Goal: Task Accomplishment & Management: Manage account settings

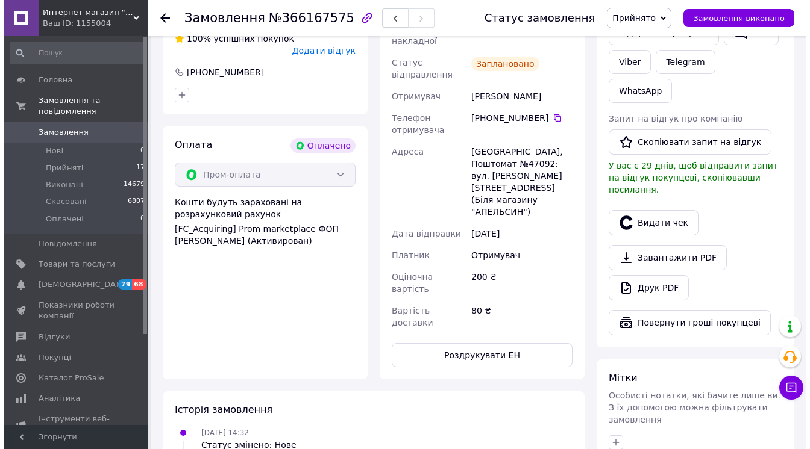
scroll to position [337, 0]
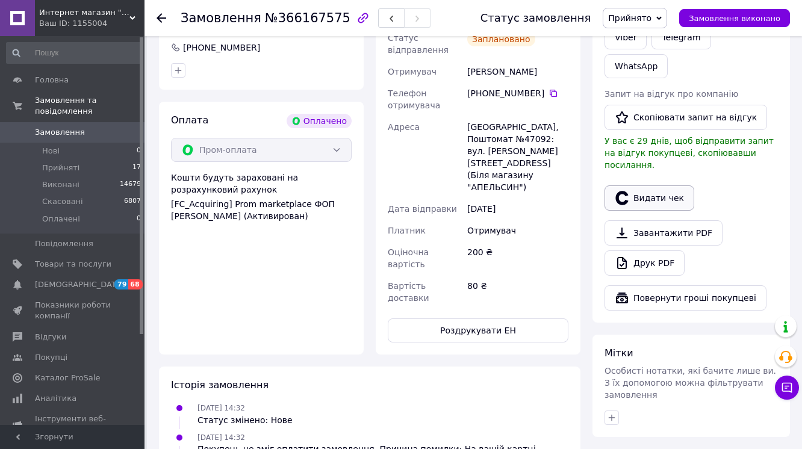
click at [679, 211] on button "Видати чек" at bounding box center [650, 198] width 90 height 25
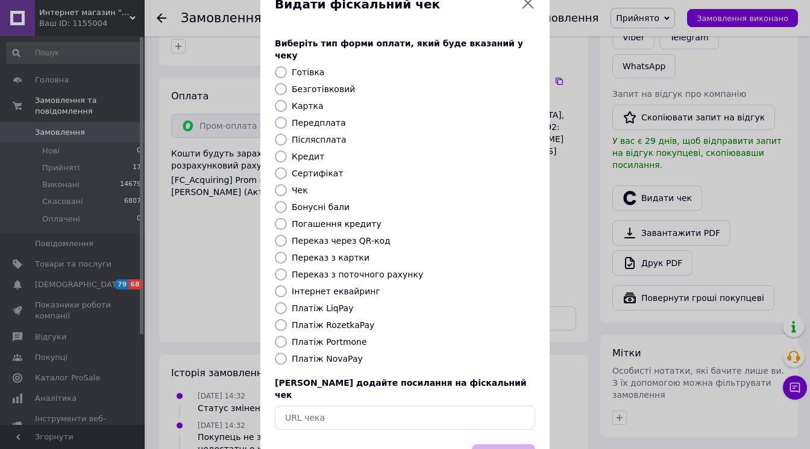
scroll to position [96, 0]
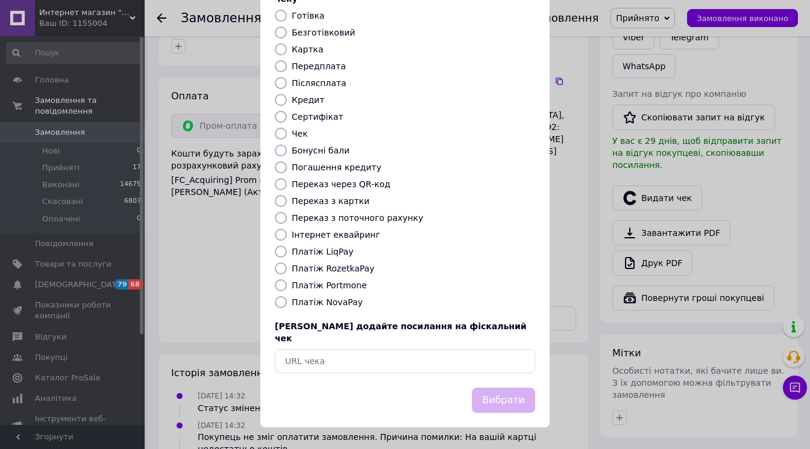
click at [372, 274] on label "Платіж RozetkaPay" at bounding box center [333, 269] width 83 height 10
click at [287, 275] on input "Платіж RozetkaPay" at bounding box center [281, 269] width 12 height 12
radio input "true"
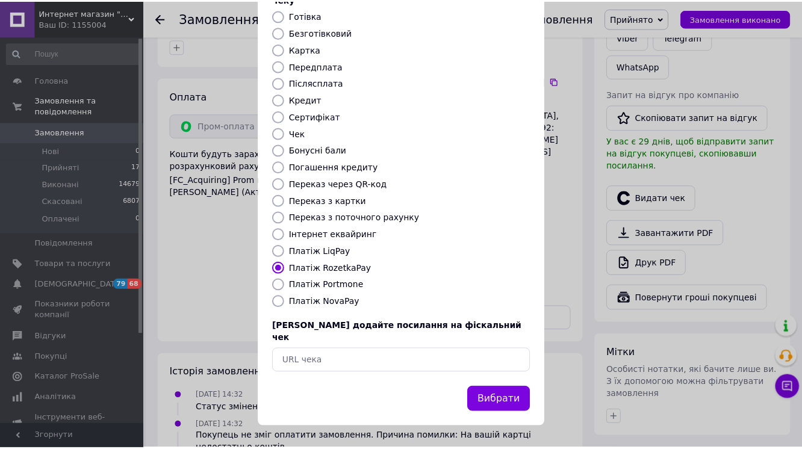
scroll to position [154, 0]
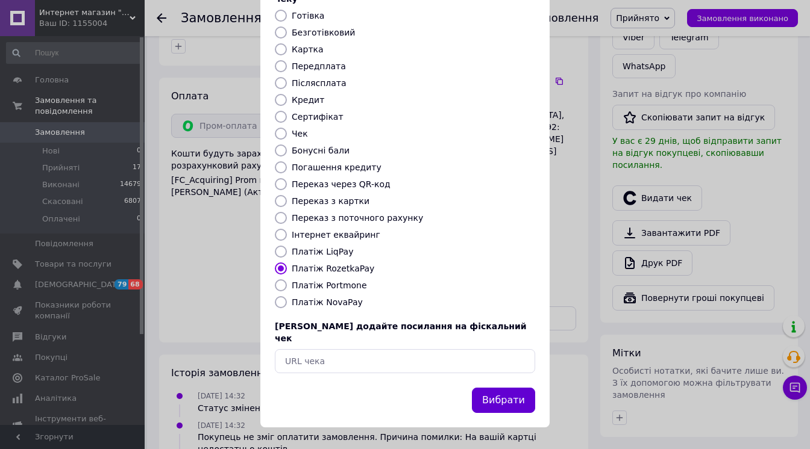
click at [475, 394] on button "Вибрати" at bounding box center [503, 401] width 63 height 26
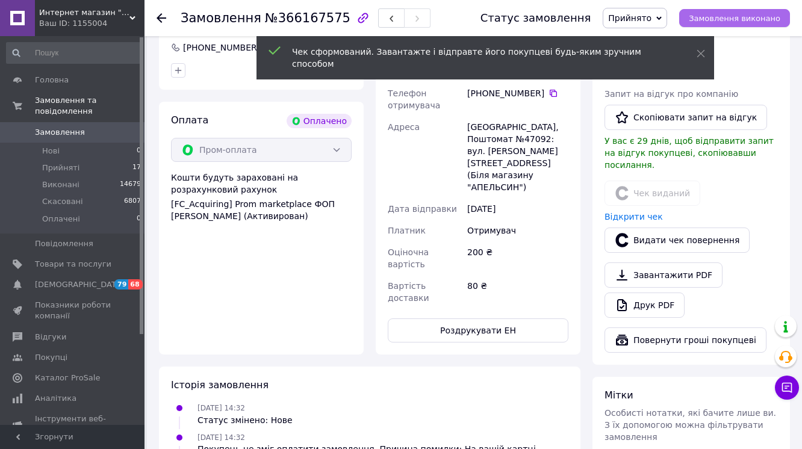
click at [727, 20] on span "Замовлення виконано" at bounding box center [735, 18] width 92 height 9
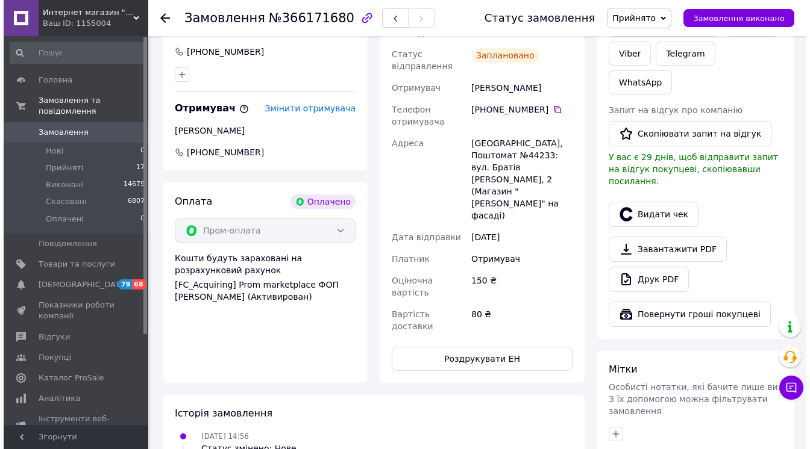
scroll to position [337, 0]
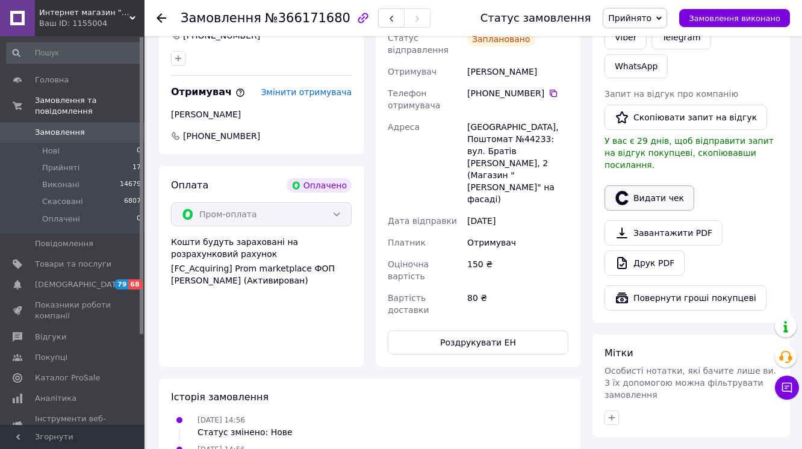
click at [615, 205] on icon "button" at bounding box center [622, 198] width 14 height 14
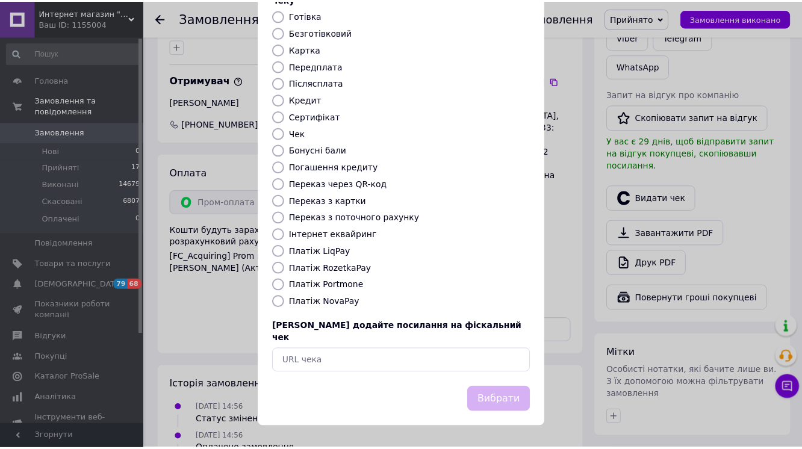
scroll to position [154, 0]
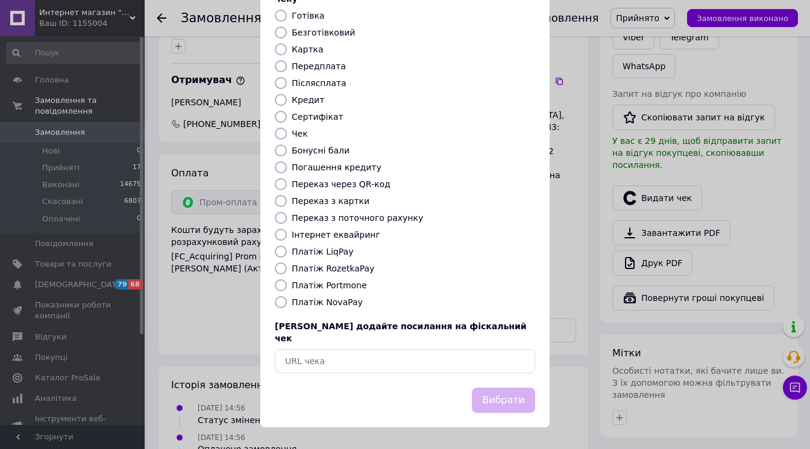
click at [336, 264] on label "Платіж RozetkaPay" at bounding box center [333, 269] width 83 height 10
click at [287, 263] on input "Платіж RozetkaPay" at bounding box center [281, 269] width 12 height 12
radio input "true"
click at [489, 405] on button "Вибрати" at bounding box center [503, 401] width 63 height 26
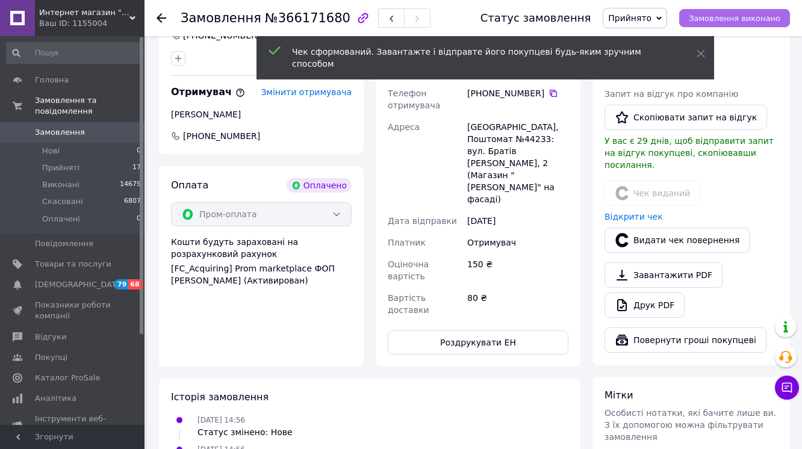
click at [745, 22] on span "Замовлення виконано" at bounding box center [735, 18] width 92 height 9
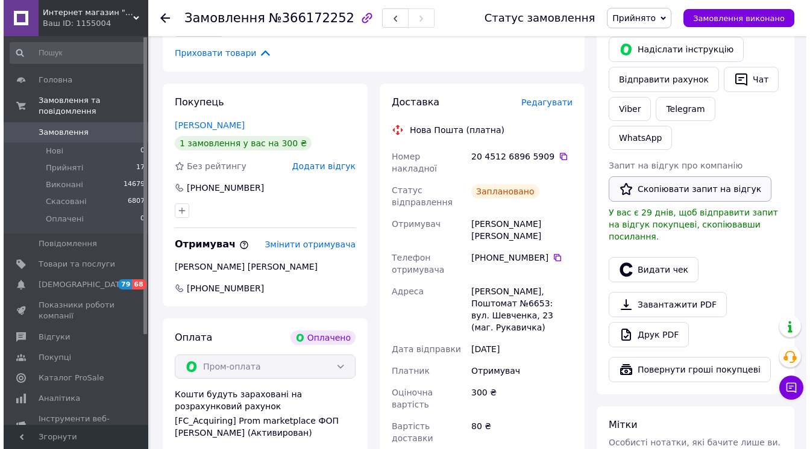
scroll to position [289, 0]
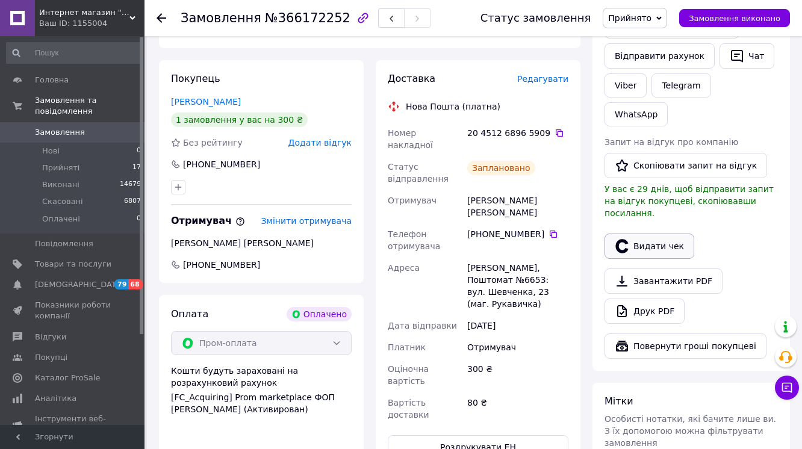
click at [654, 259] on button "Видати чек" at bounding box center [650, 246] width 90 height 25
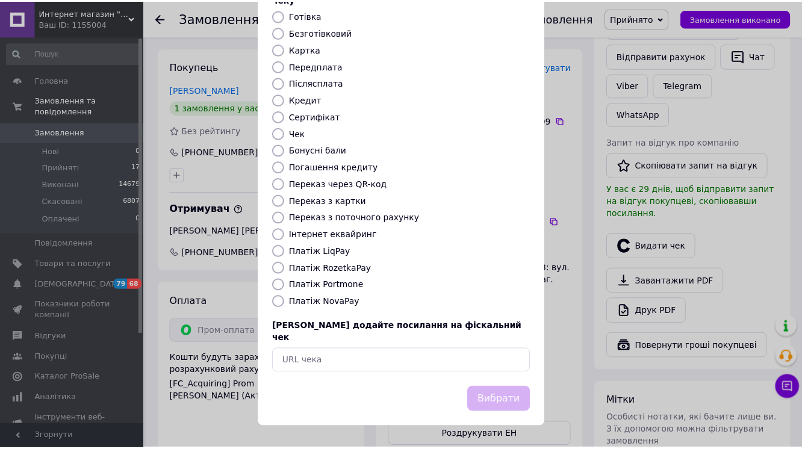
scroll to position [145, 0]
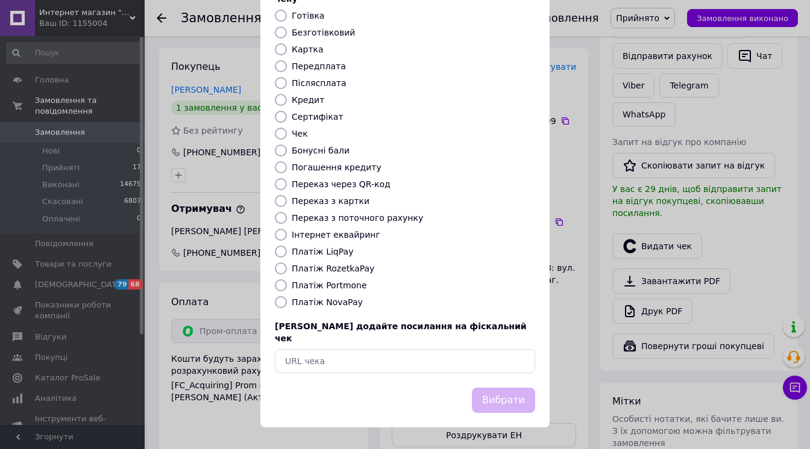
click at [354, 274] on label "Платіж RozetkaPay" at bounding box center [333, 269] width 83 height 10
click at [287, 275] on input "Платіж RozetkaPay" at bounding box center [281, 269] width 12 height 12
radio input "true"
click at [513, 410] on button "Вибрати" at bounding box center [503, 401] width 63 height 26
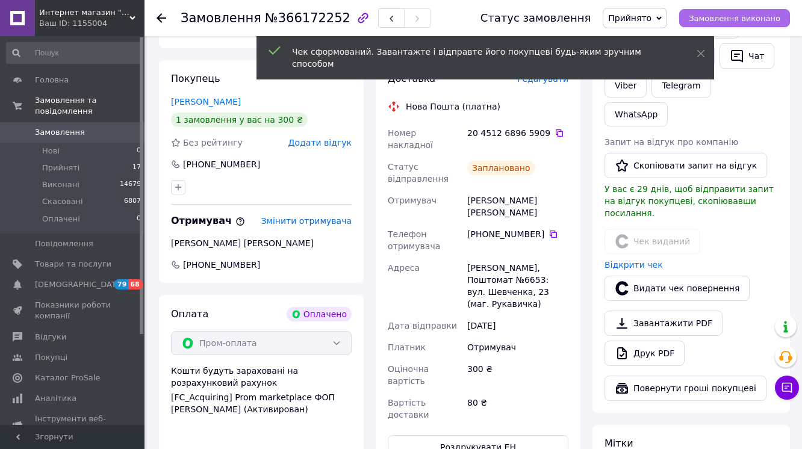
click at [721, 17] on span "Замовлення виконано" at bounding box center [735, 18] width 92 height 9
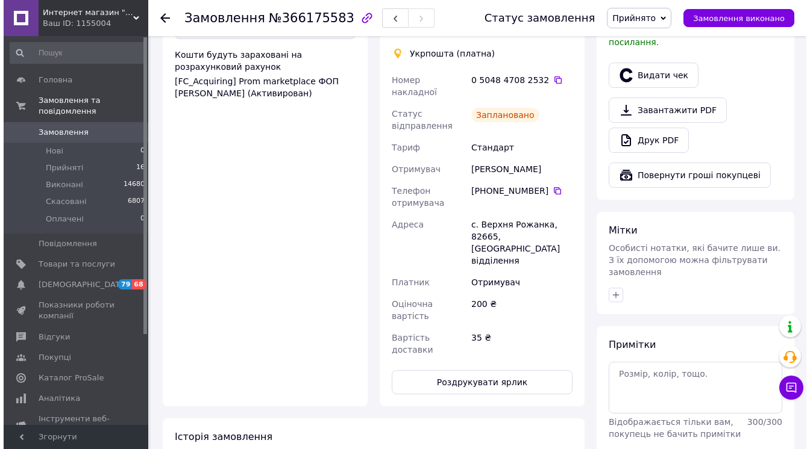
scroll to position [482, 0]
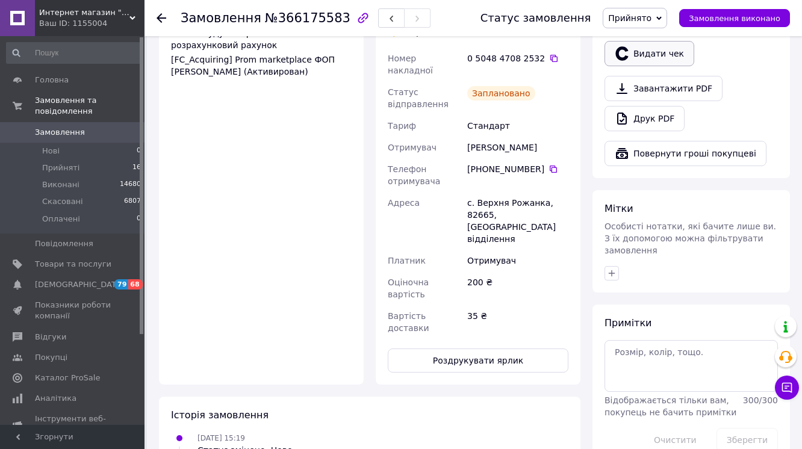
click at [659, 66] on button "Видати чек" at bounding box center [650, 53] width 90 height 25
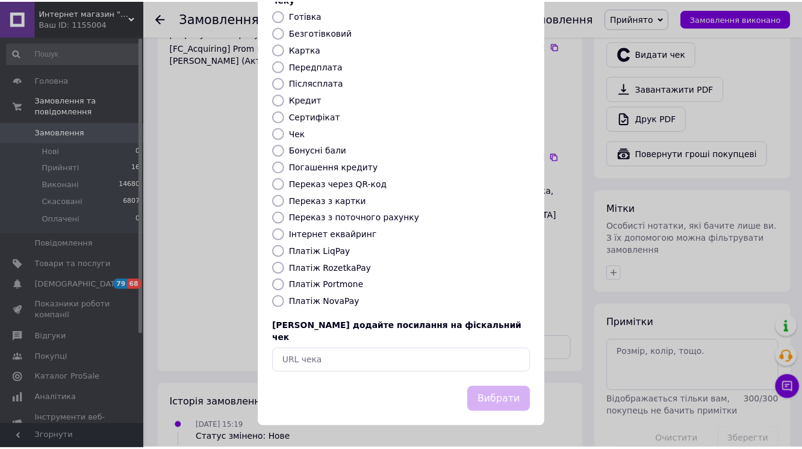
scroll to position [145, 0]
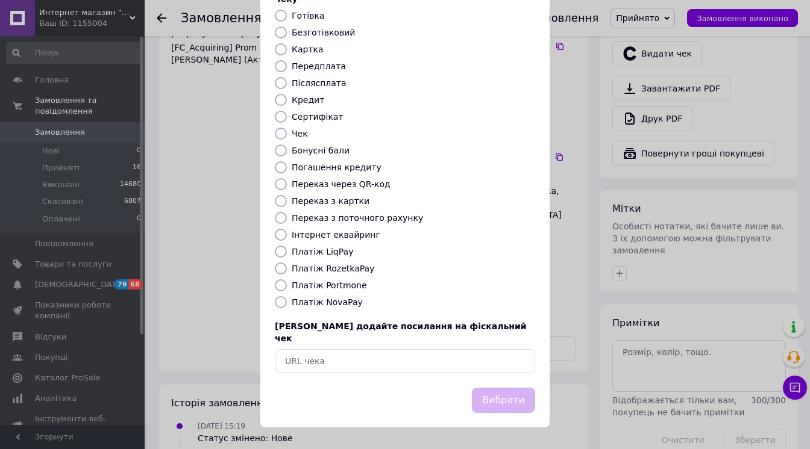
click at [336, 272] on label "Платіж RozetkaPay" at bounding box center [333, 269] width 83 height 10
click at [287, 272] on input "Платіж RozetkaPay" at bounding box center [281, 269] width 12 height 12
radio input "true"
click at [472, 402] on button "Вибрати" at bounding box center [503, 401] width 63 height 26
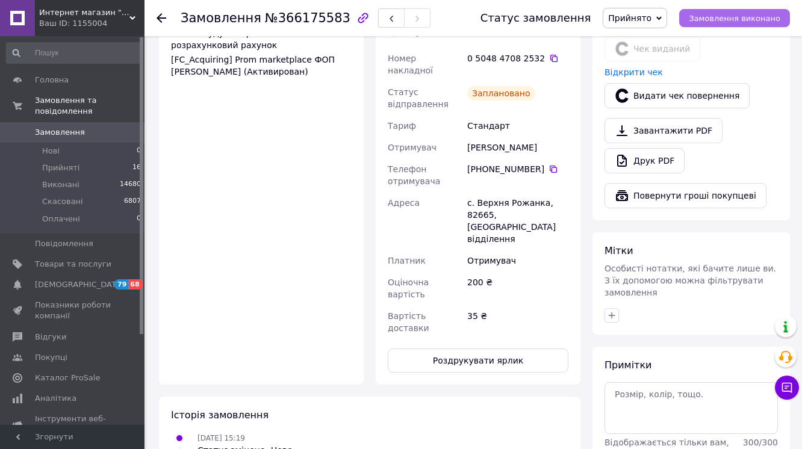
click at [722, 17] on span "Замовлення виконано" at bounding box center [735, 18] width 92 height 9
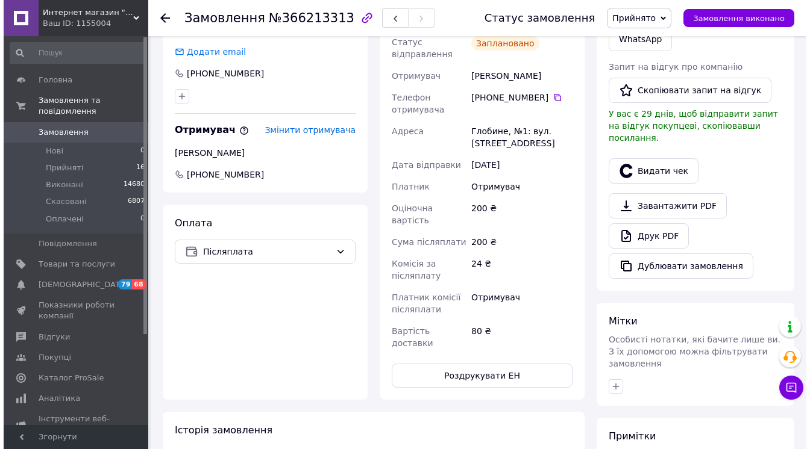
scroll to position [337, 0]
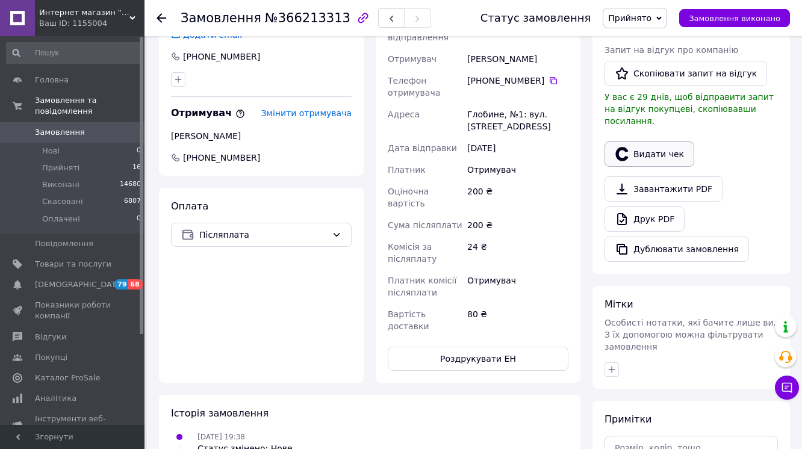
click at [626, 161] on icon "button" at bounding box center [622, 154] width 14 height 14
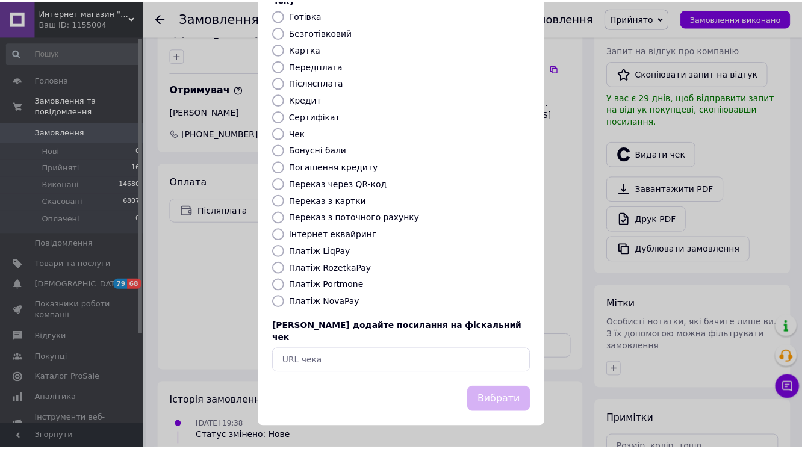
scroll to position [154, 0]
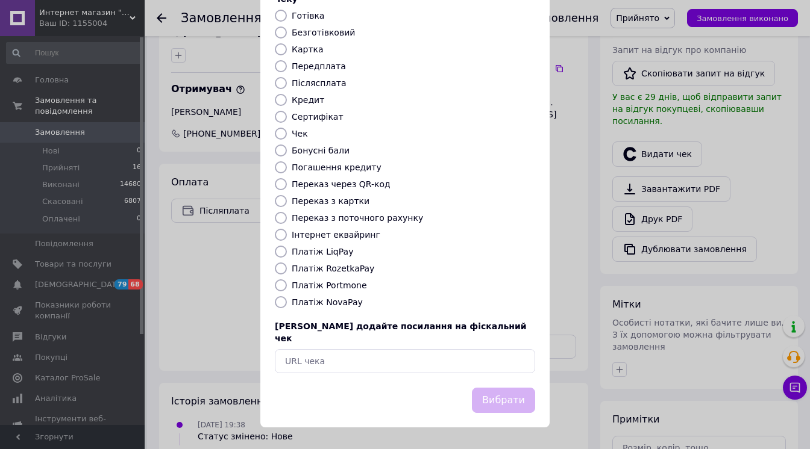
click at [354, 307] on label "Платіж NovaPay" at bounding box center [327, 303] width 71 height 10
click at [287, 308] on input "Платіж NovaPay" at bounding box center [281, 302] width 12 height 12
radio input "true"
click at [525, 399] on button "Вибрати" at bounding box center [503, 401] width 63 height 26
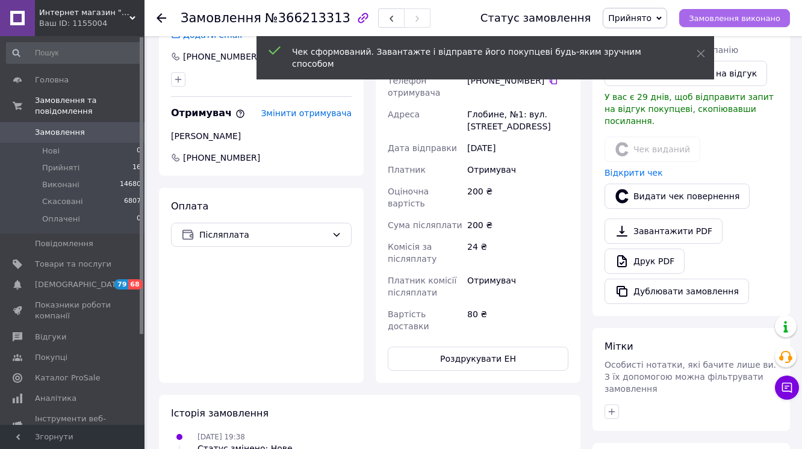
click at [735, 22] on span "Замовлення виконано" at bounding box center [735, 18] width 92 height 9
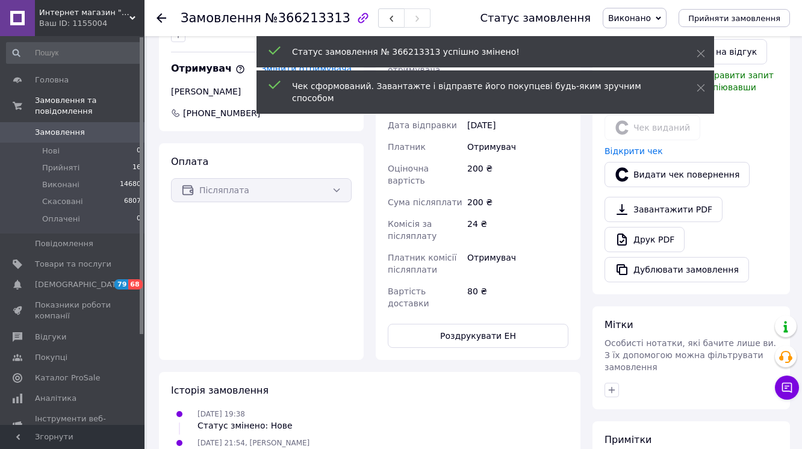
scroll to position [313, 0]
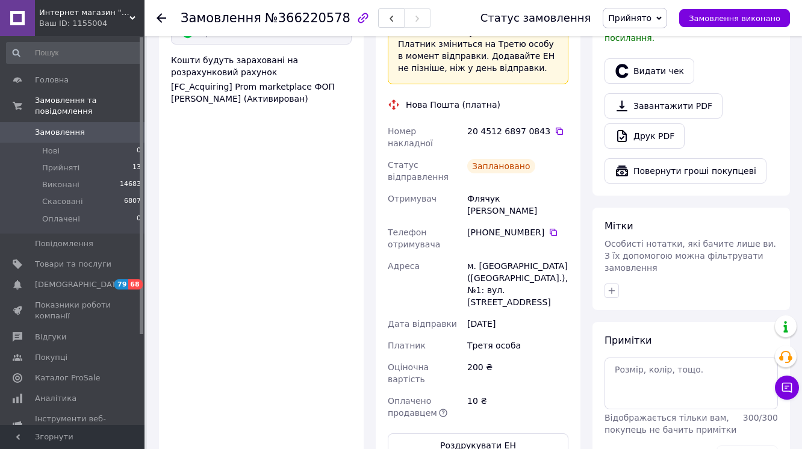
scroll to position [434, 0]
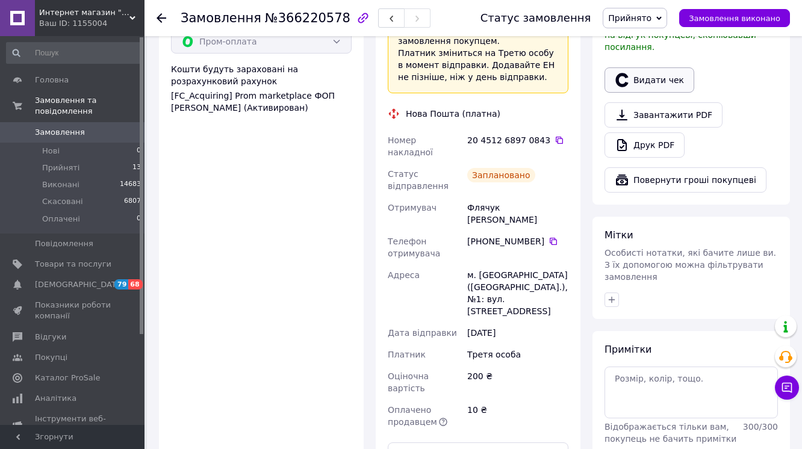
click at [664, 93] on button "Видати чек" at bounding box center [650, 79] width 90 height 25
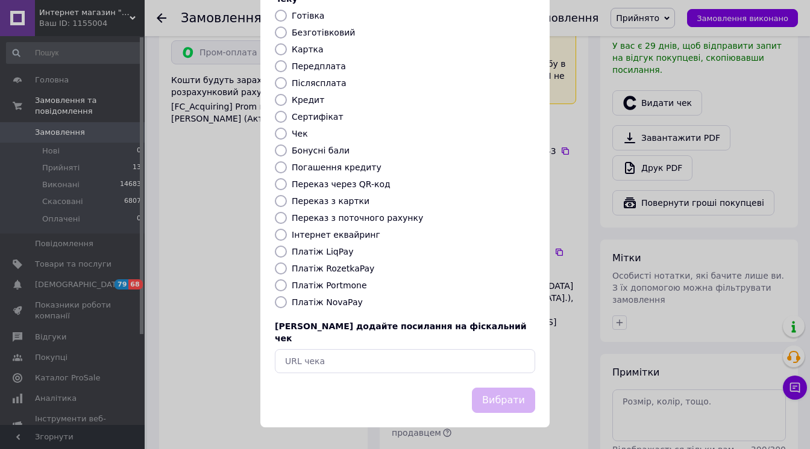
scroll to position [145, 0]
click at [357, 270] on label "Платіж RozetkaPay" at bounding box center [333, 269] width 83 height 10
click at [287, 270] on input "Платіж RozetkaPay" at bounding box center [281, 269] width 12 height 12
radio input "true"
click at [476, 412] on button "Вибрати" at bounding box center [503, 401] width 63 height 26
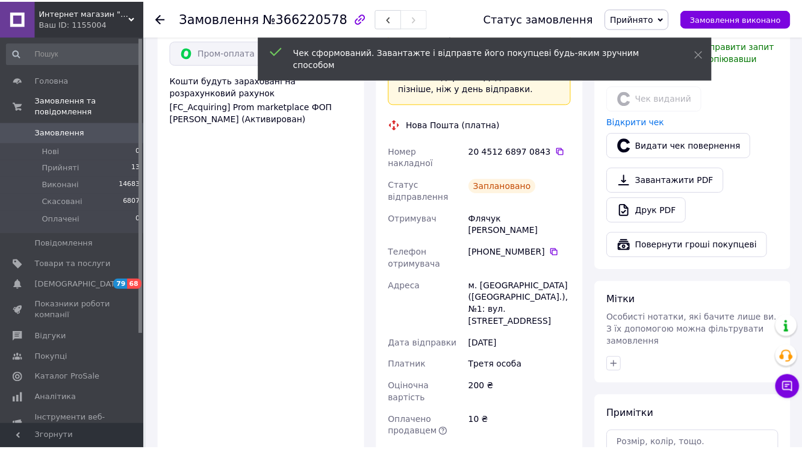
scroll to position [434, 0]
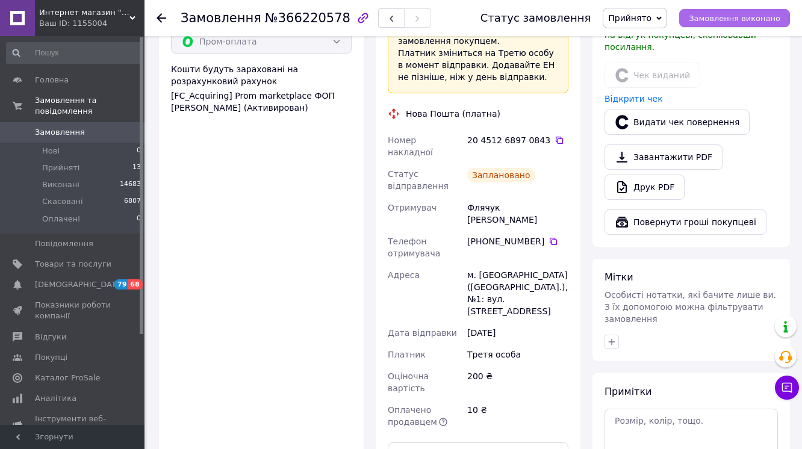
click at [731, 17] on span "Замовлення виконано" at bounding box center [735, 18] width 92 height 9
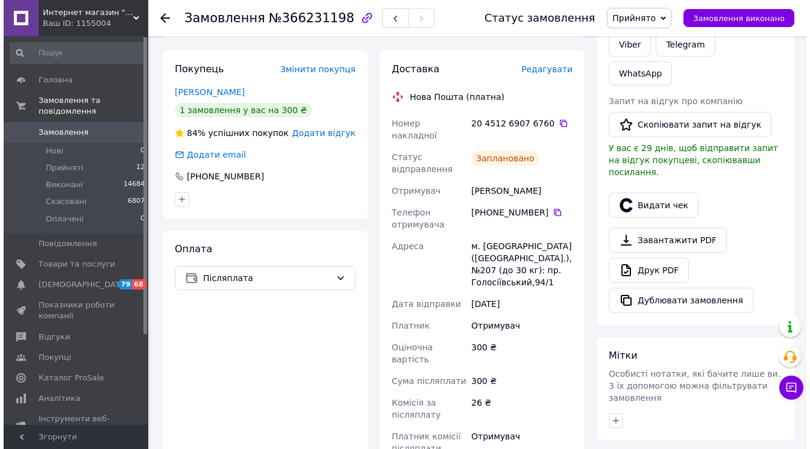
scroll to position [289, 0]
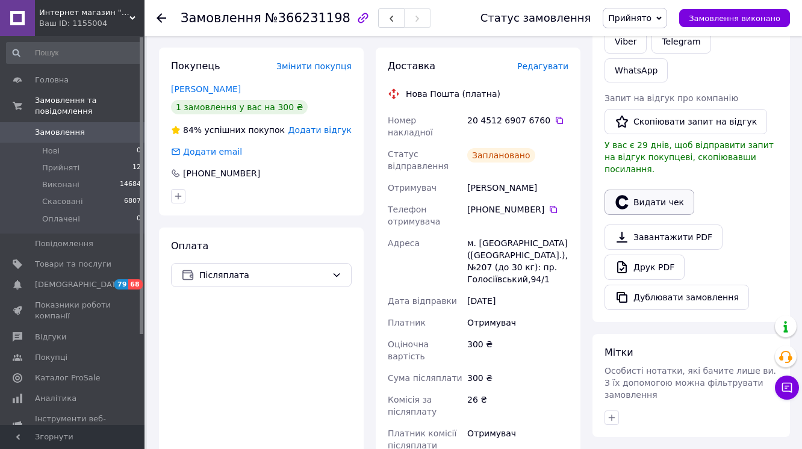
click at [663, 215] on button "Видати чек" at bounding box center [650, 202] width 90 height 25
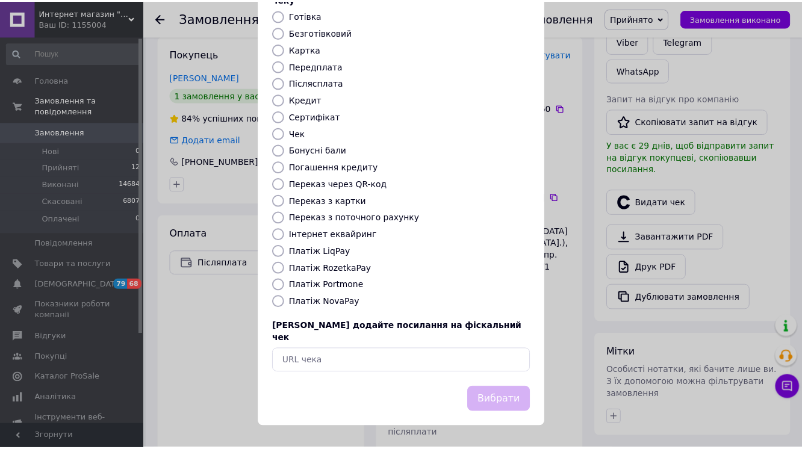
scroll to position [145, 0]
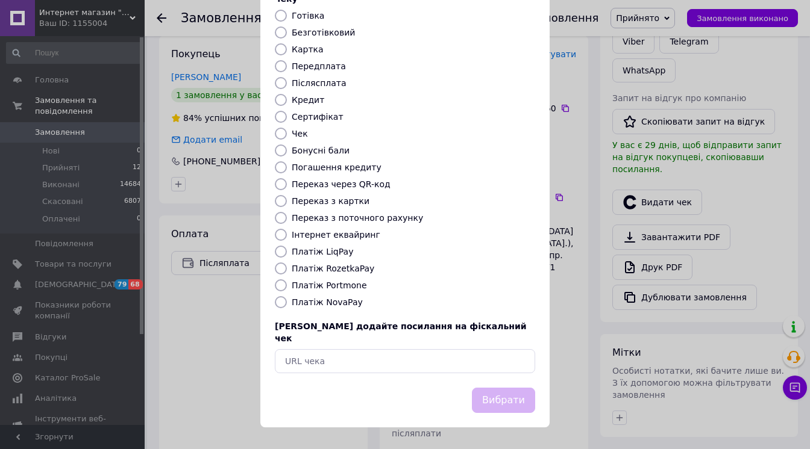
click at [346, 307] on label "Платіж NovaPay" at bounding box center [327, 303] width 71 height 10
click at [287, 308] on input "Платіж NovaPay" at bounding box center [281, 302] width 12 height 12
radio input "true"
click at [501, 411] on button "Вибрати" at bounding box center [503, 401] width 63 height 26
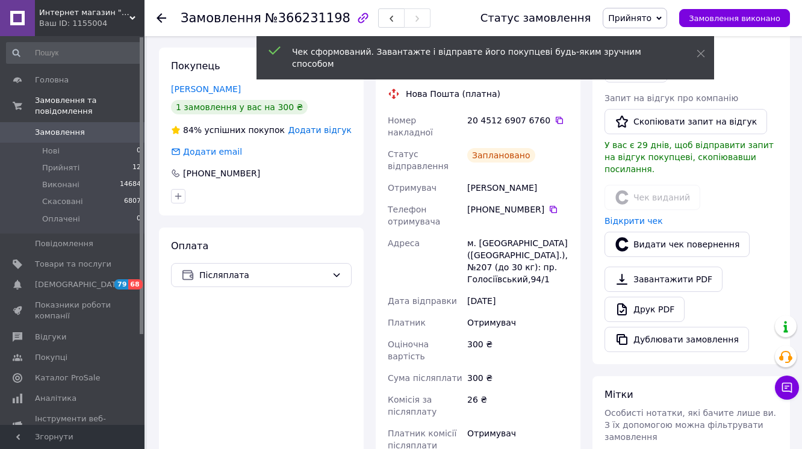
click at [771, 22] on span "Замовлення виконано" at bounding box center [735, 18] width 92 height 9
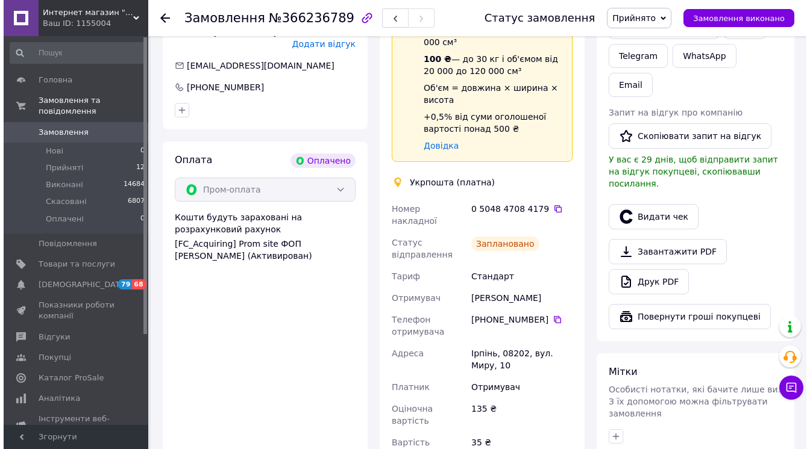
scroll to position [482, 0]
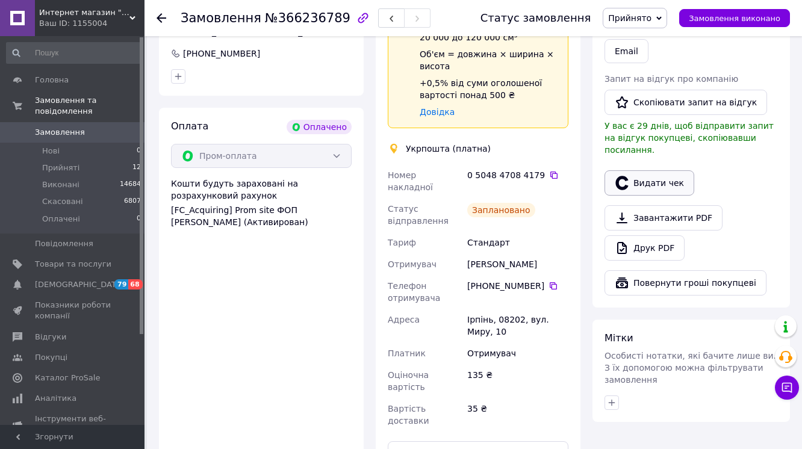
click at [627, 190] on icon "button" at bounding box center [622, 183] width 14 height 14
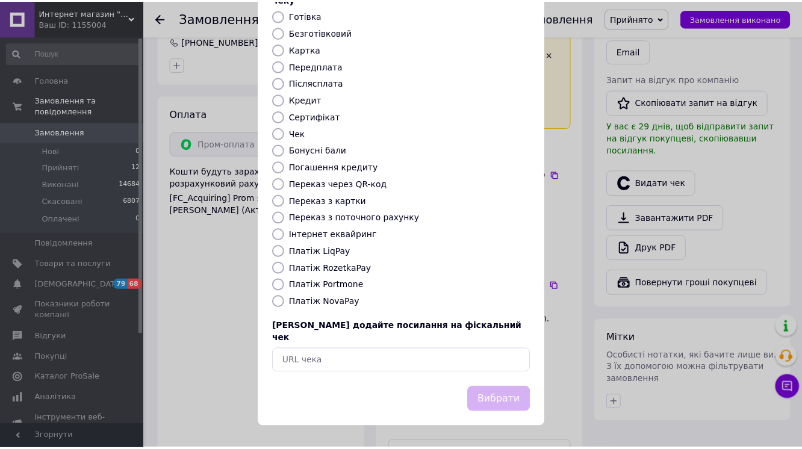
scroll to position [145, 0]
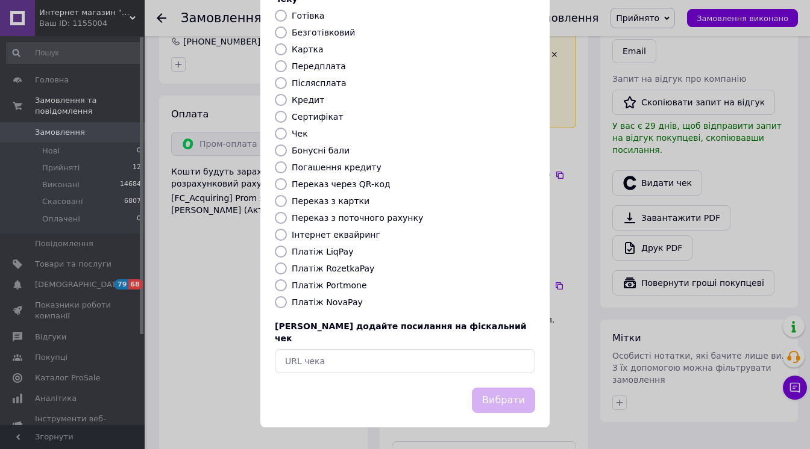
click at [353, 270] on label "Платіж RozetkaPay" at bounding box center [333, 269] width 83 height 10
click at [287, 270] on input "Платіж RozetkaPay" at bounding box center [281, 269] width 12 height 12
radio input "true"
click at [493, 414] on button "Вибрати" at bounding box center [503, 401] width 63 height 26
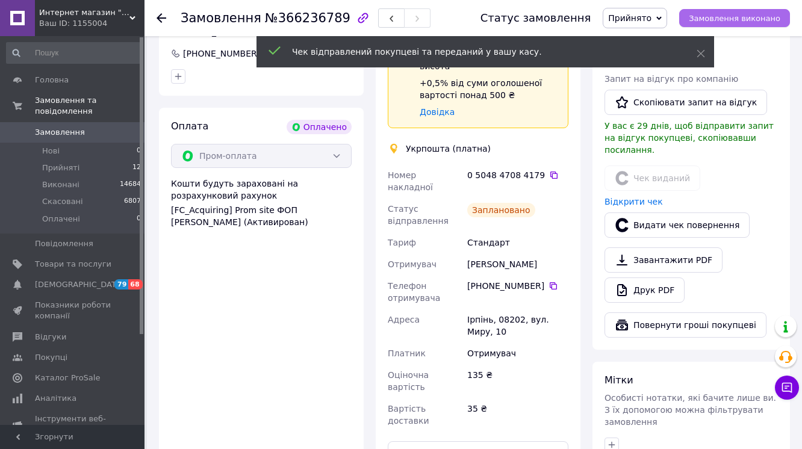
click at [750, 22] on span "Замовлення виконано" at bounding box center [735, 18] width 92 height 9
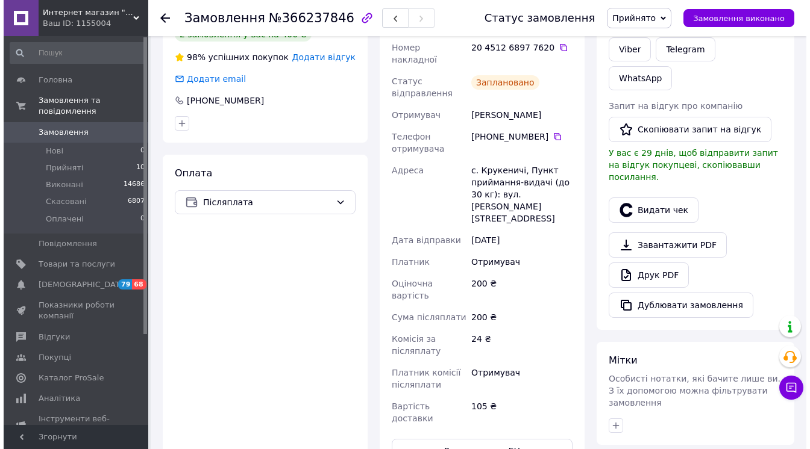
scroll to position [289, 0]
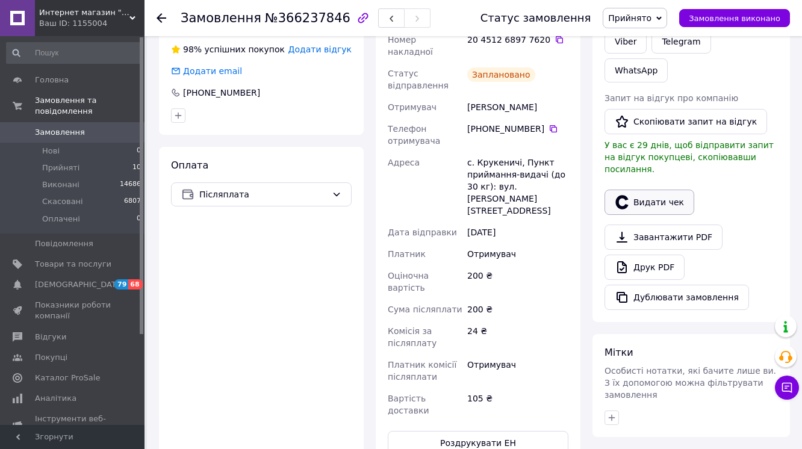
click at [665, 215] on button "Видати чек" at bounding box center [650, 202] width 90 height 25
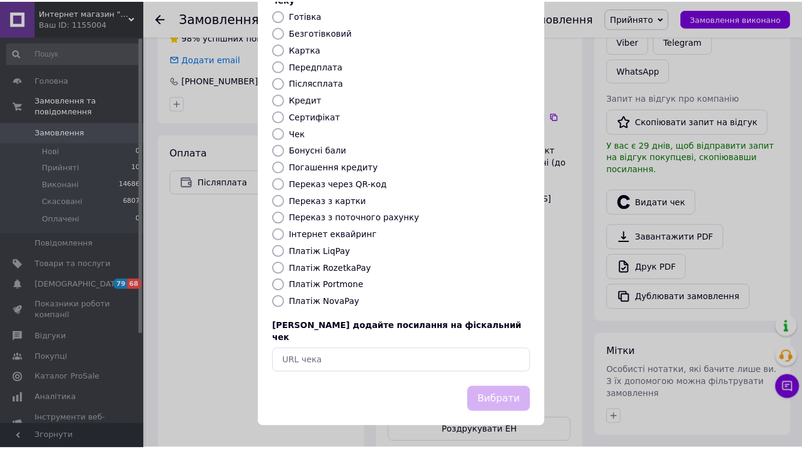
scroll to position [154, 0]
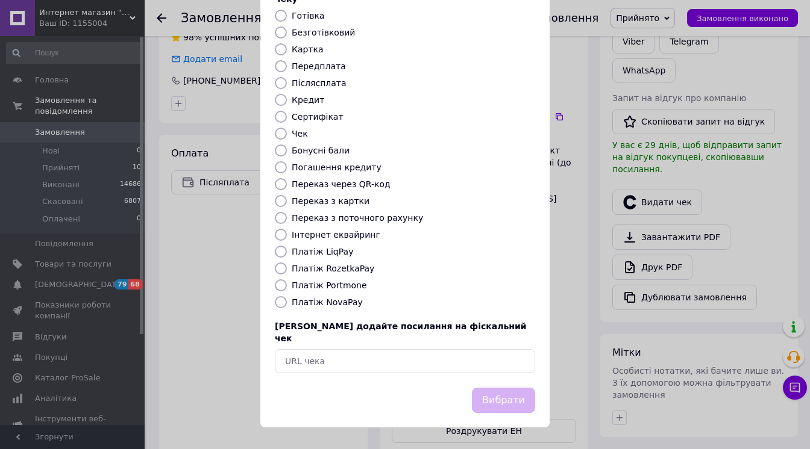
click at [357, 301] on label "Платіж NovaPay" at bounding box center [327, 303] width 71 height 10
click at [287, 301] on input "Платіж NovaPay" at bounding box center [281, 302] width 12 height 12
radio input "true"
click at [477, 392] on button "Вибрати" at bounding box center [503, 401] width 63 height 26
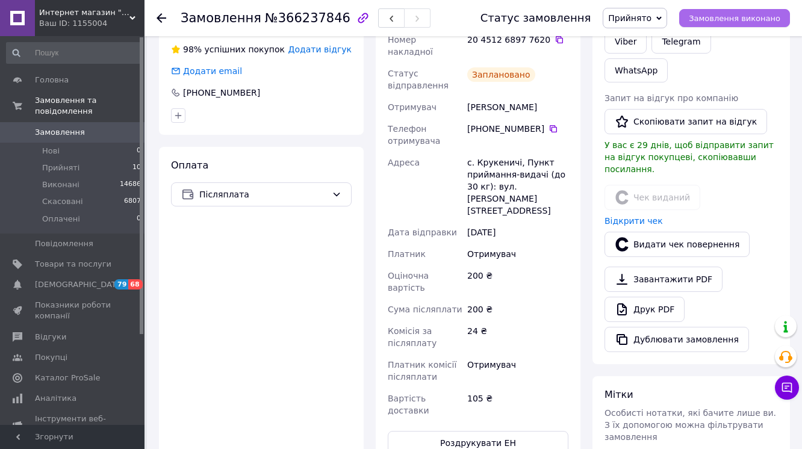
click at [754, 17] on span "Замовлення виконано" at bounding box center [735, 18] width 92 height 9
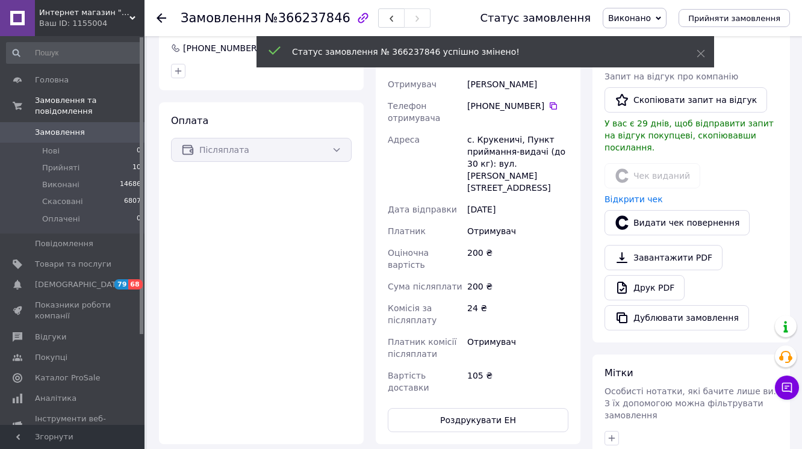
scroll to position [264, 0]
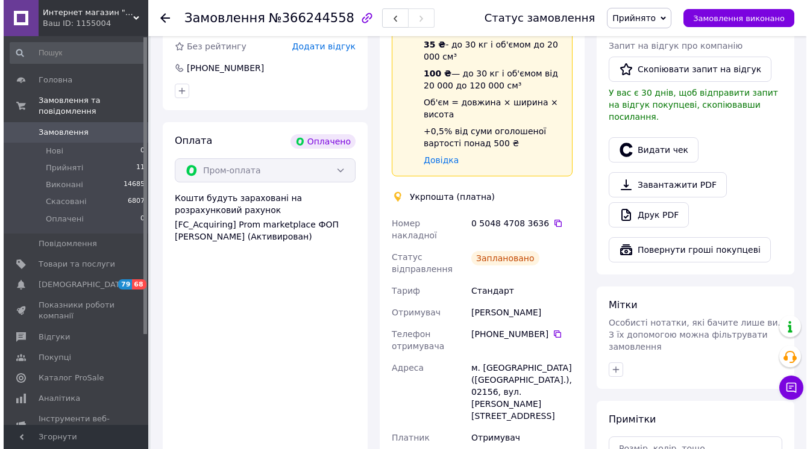
scroll to position [434, 0]
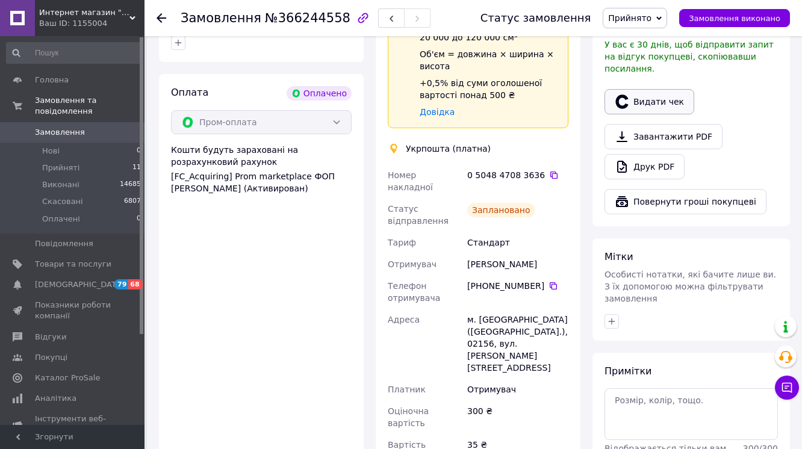
click at [659, 114] on button "Видати чек" at bounding box center [650, 101] width 90 height 25
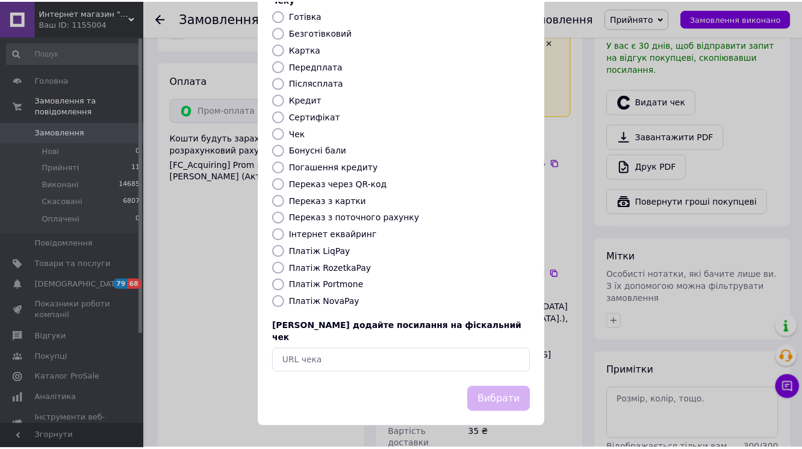
scroll to position [154, 0]
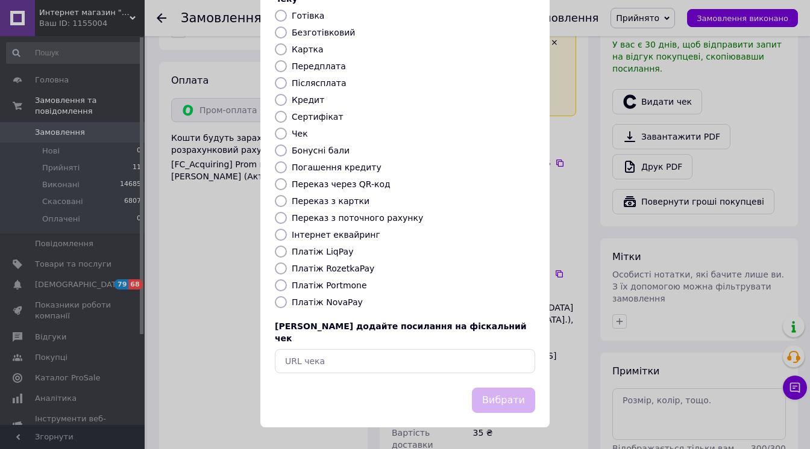
click at [319, 266] on label "Платіж RozetkaPay" at bounding box center [333, 269] width 83 height 10
click at [287, 266] on input "Платіж RozetkaPay" at bounding box center [281, 269] width 12 height 12
radio input "true"
click at [476, 393] on button "Вибрати" at bounding box center [503, 401] width 63 height 26
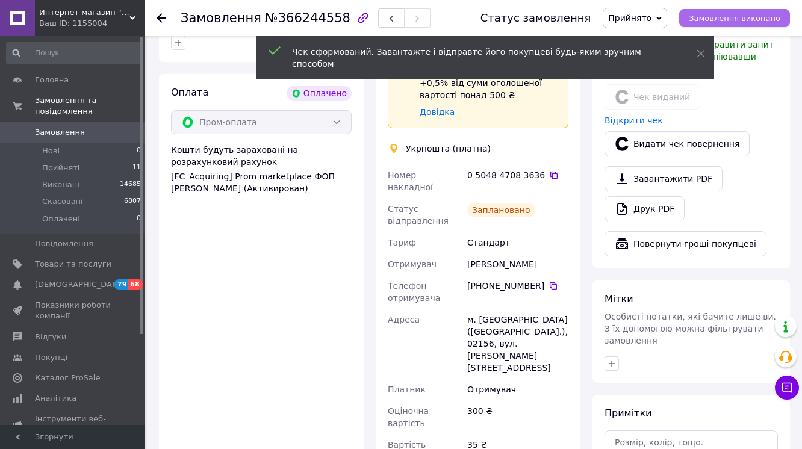
click at [760, 20] on span "Замовлення виконано" at bounding box center [735, 18] width 92 height 9
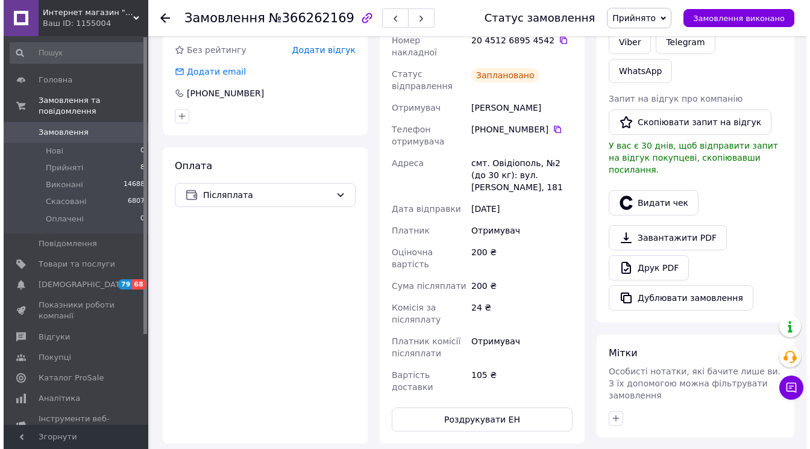
scroll to position [289, 0]
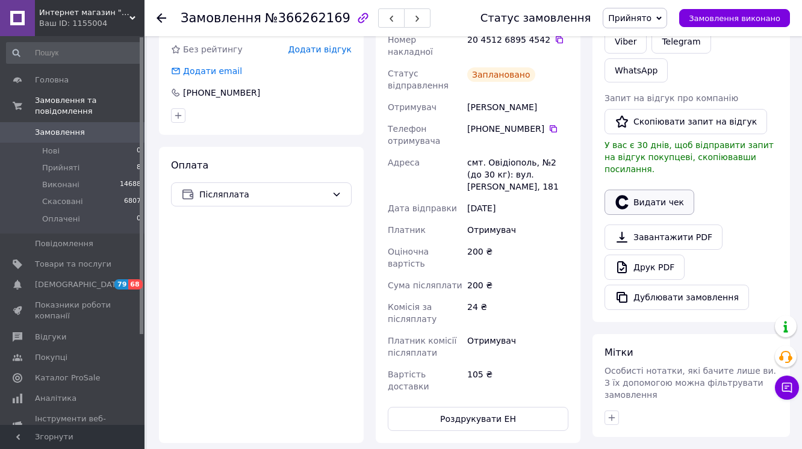
click at [660, 215] on button "Видати чек" at bounding box center [650, 202] width 90 height 25
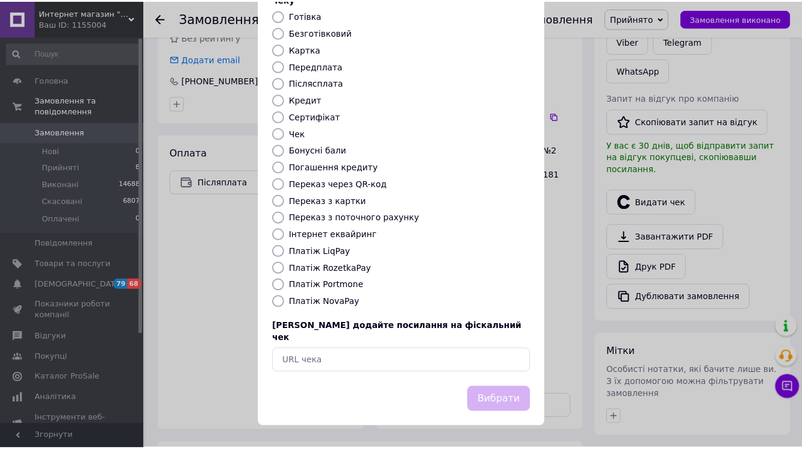
scroll to position [154, 0]
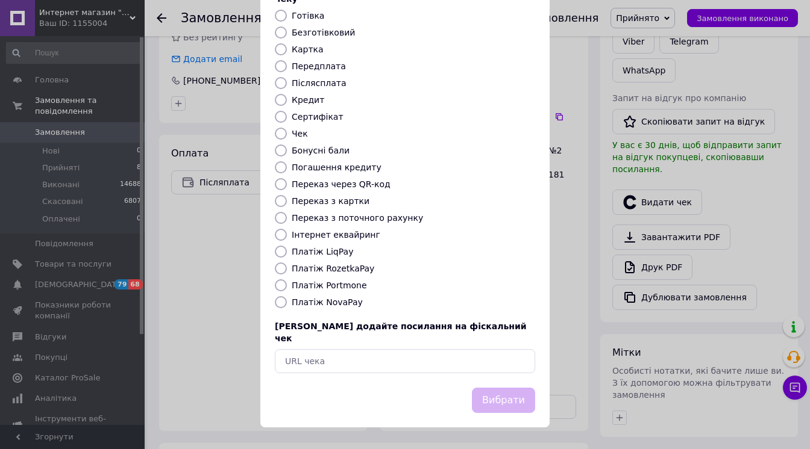
click at [341, 307] on label "Платіж NovaPay" at bounding box center [327, 303] width 71 height 10
click at [287, 307] on input "Платіж NovaPay" at bounding box center [281, 302] width 12 height 12
radio input "true"
click at [507, 404] on button "Вибрати" at bounding box center [503, 401] width 63 height 26
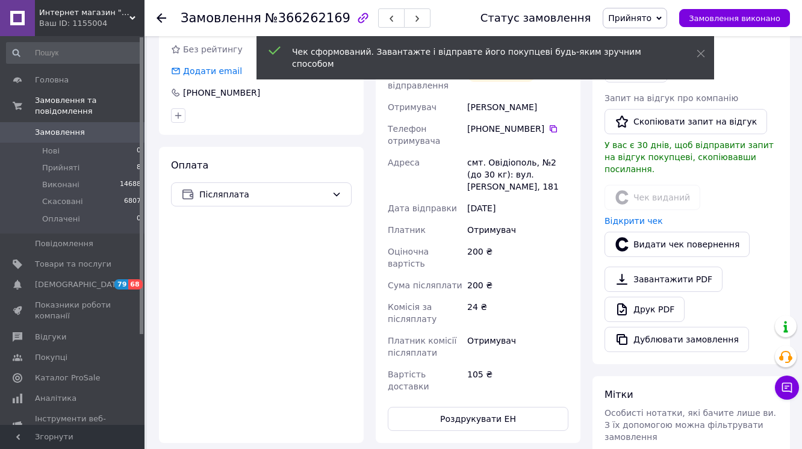
click at [737, 19] on span "Замовлення виконано" at bounding box center [735, 18] width 92 height 9
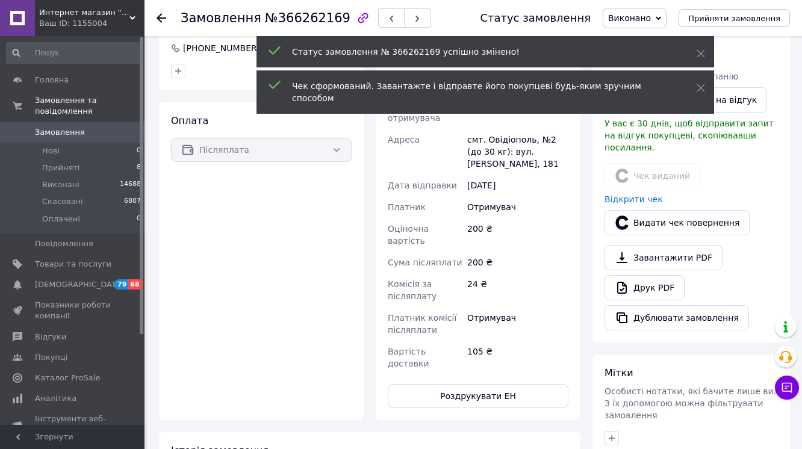
scroll to position [264, 0]
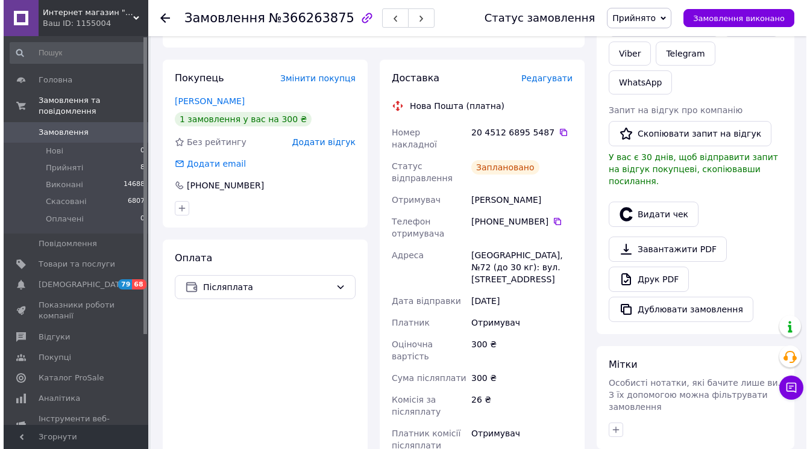
scroll to position [289, 0]
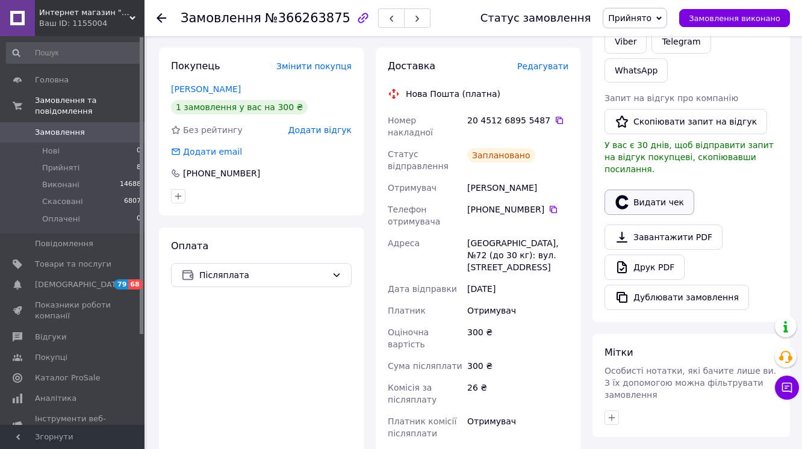
click at [643, 215] on button "Видати чек" at bounding box center [650, 202] width 90 height 25
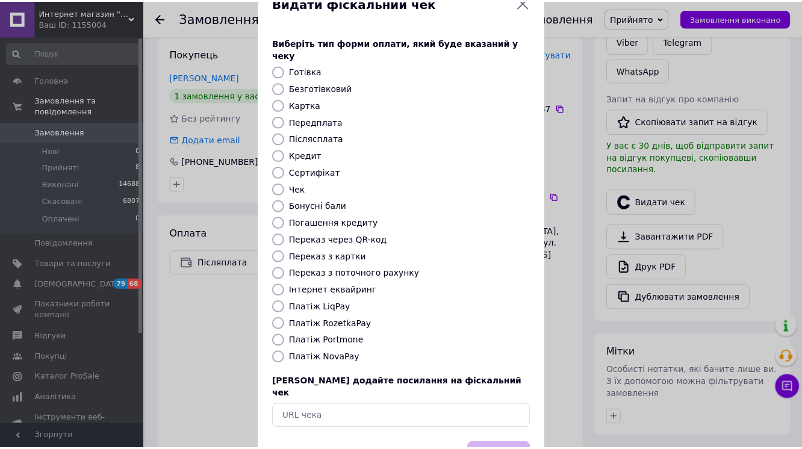
scroll to position [154, 0]
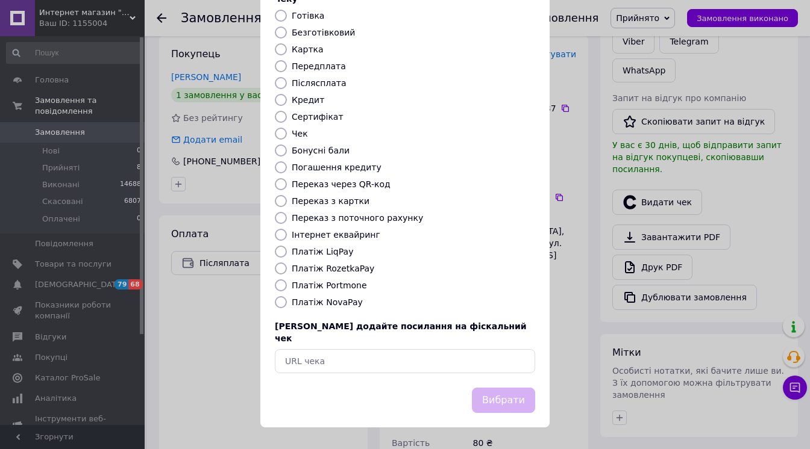
click at [357, 304] on label "Платіж NovaPay" at bounding box center [327, 303] width 71 height 10
click at [287, 304] on input "Платіж NovaPay" at bounding box center [281, 302] width 12 height 12
radio input "true"
click at [472, 388] on button "Вибрати" at bounding box center [503, 401] width 63 height 26
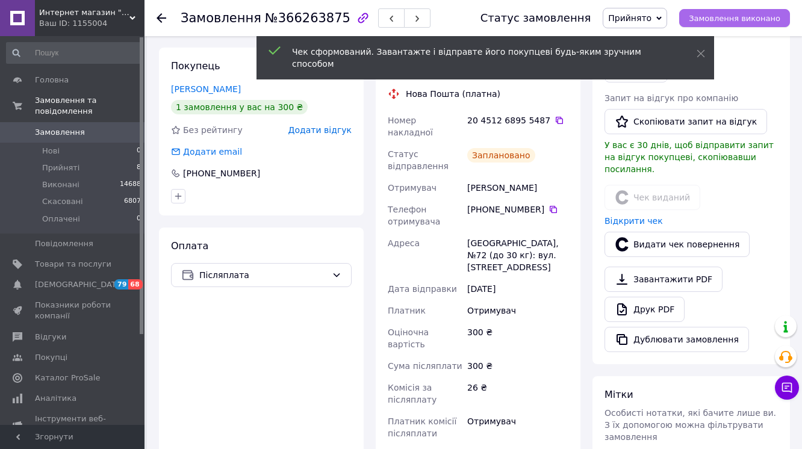
click at [769, 22] on span "Замовлення виконано" at bounding box center [735, 18] width 92 height 9
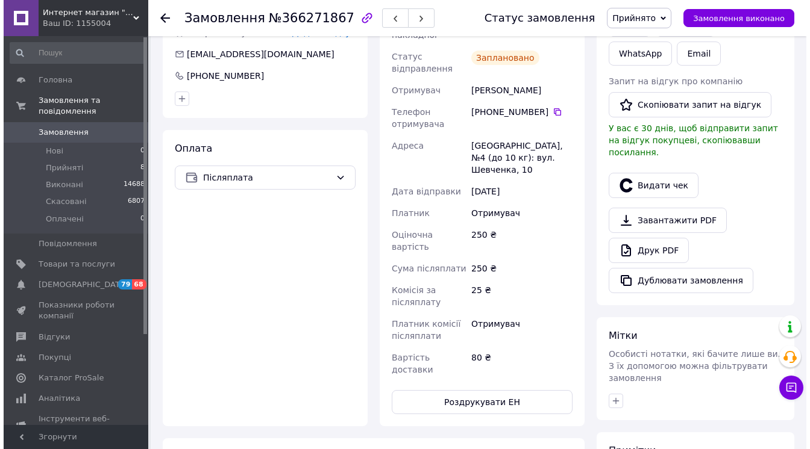
scroll to position [337, 0]
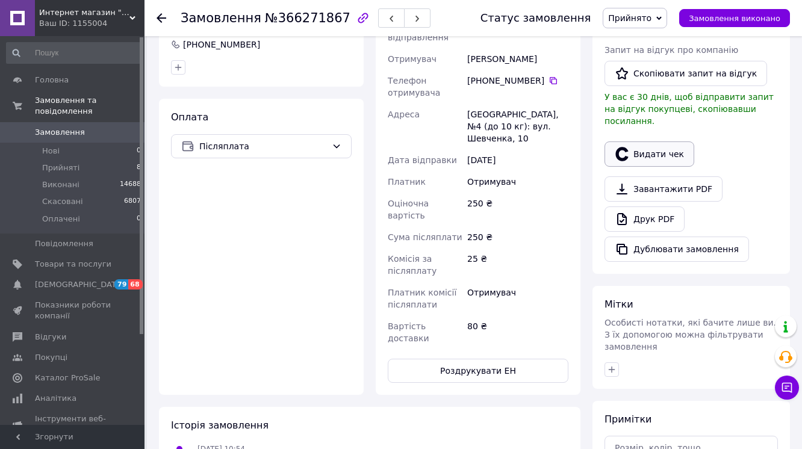
click at [637, 167] on button "Видати чек" at bounding box center [650, 154] width 90 height 25
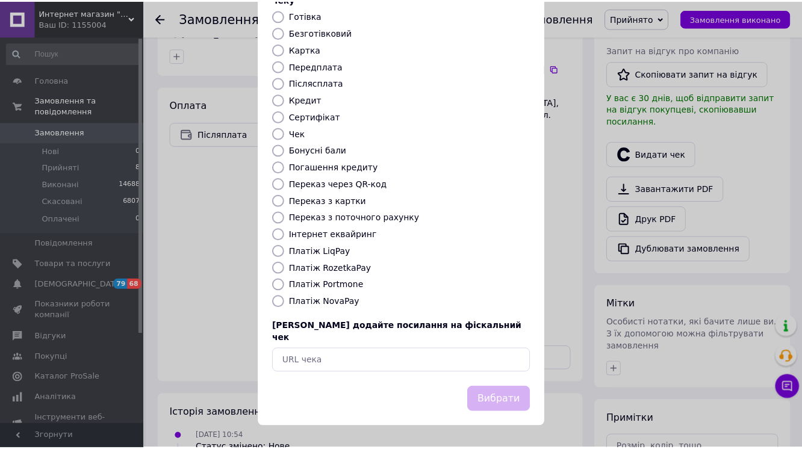
scroll to position [154, 0]
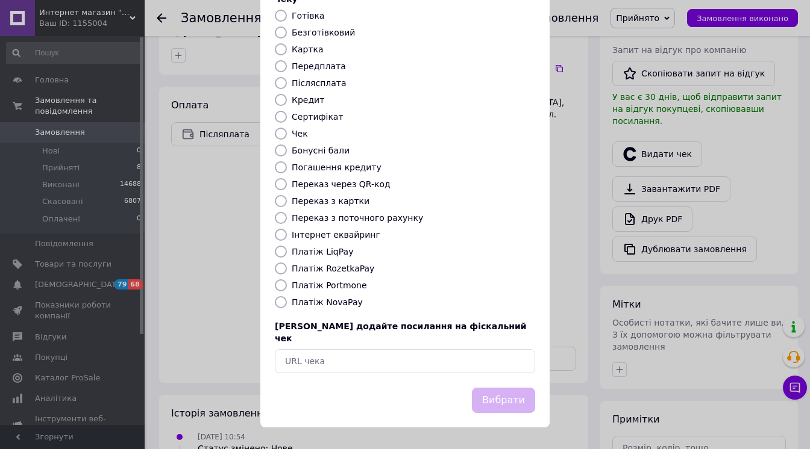
click at [340, 304] on label "Платіж NovaPay" at bounding box center [327, 303] width 71 height 10
click at [287, 304] on input "Платіж NovaPay" at bounding box center [281, 302] width 12 height 12
radio input "true"
click at [528, 405] on button "Вибрати" at bounding box center [503, 401] width 63 height 26
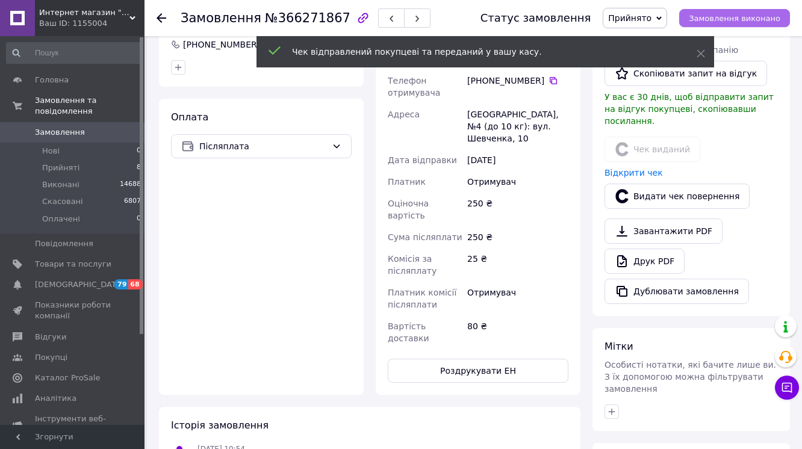
click at [727, 14] on span "Замовлення виконано" at bounding box center [735, 18] width 92 height 9
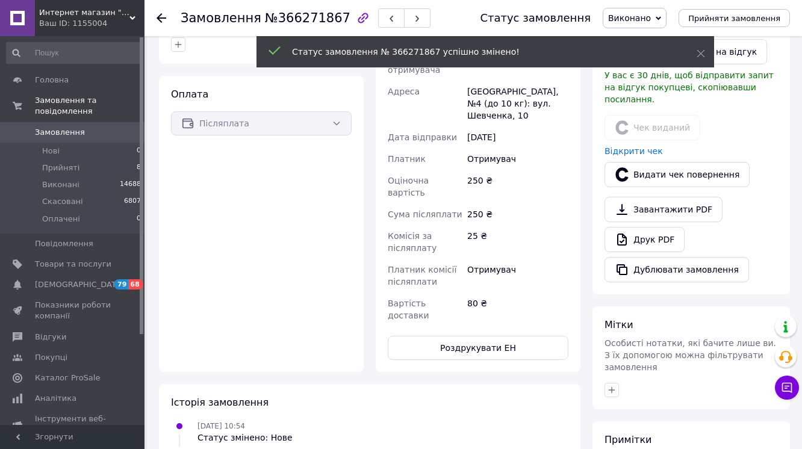
scroll to position [313, 0]
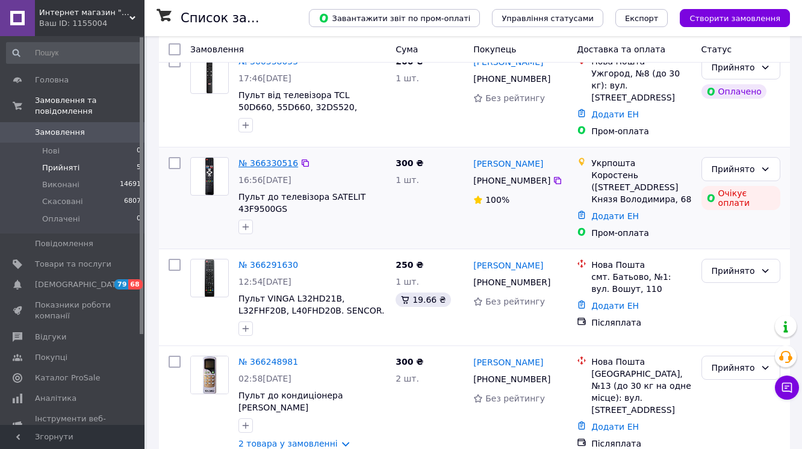
scroll to position [145, 0]
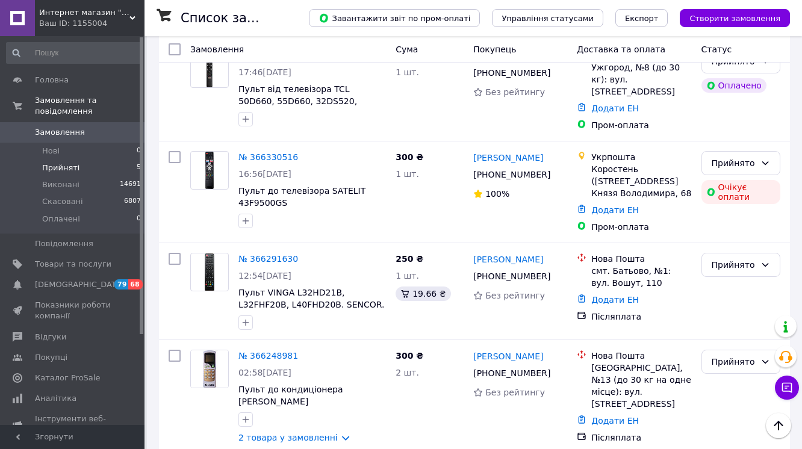
click at [79, 160] on li "Прийняті 5" at bounding box center [74, 168] width 148 height 17
click at [68, 163] on span "Прийняті" at bounding box center [60, 168] width 37 height 11
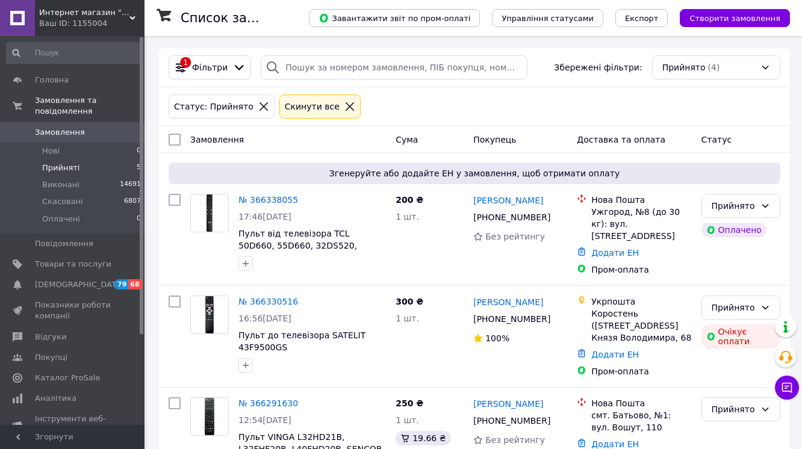
click at [313, 113] on div "Cкинути все" at bounding box center [313, 106] width 60 height 13
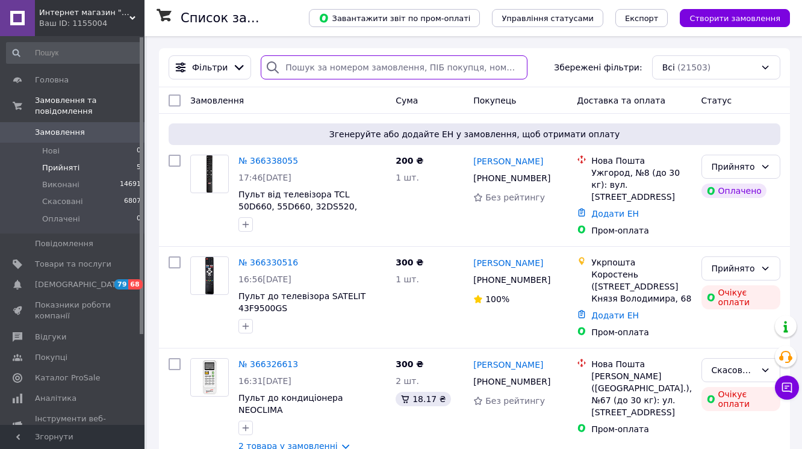
click at [296, 70] on input "search" at bounding box center [394, 67] width 267 height 24
paste input "380966401844"
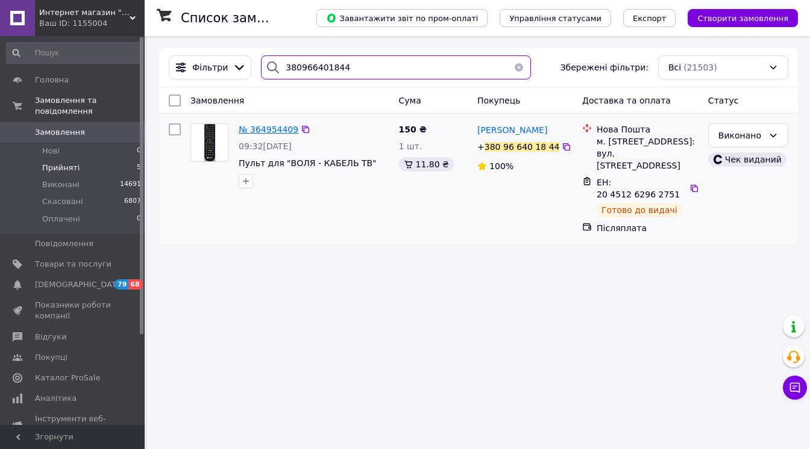
type input "380966401844"
click at [289, 134] on span "№ 364954409" at bounding box center [269, 130] width 60 height 10
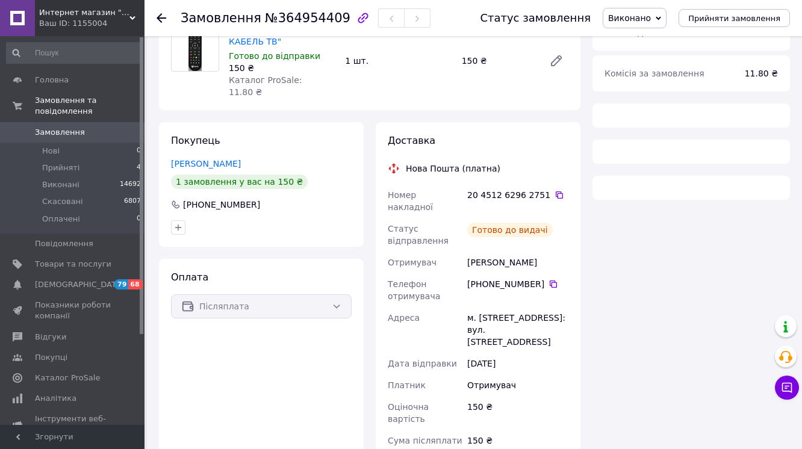
scroll to position [145, 0]
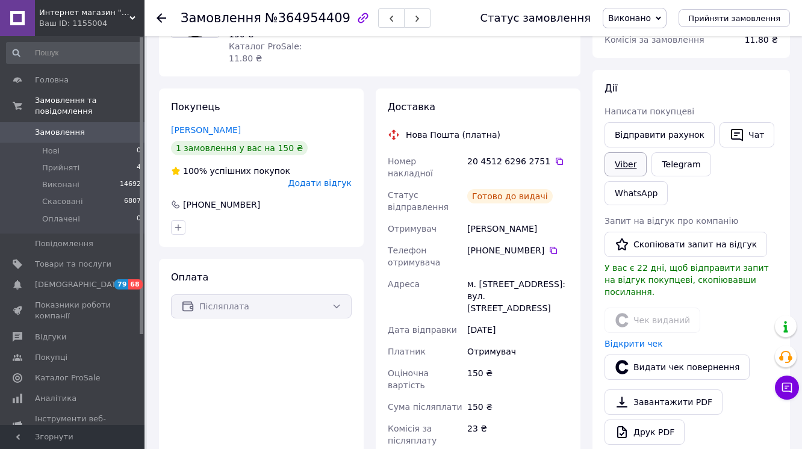
click at [647, 177] on link "Viber" at bounding box center [626, 164] width 42 height 24
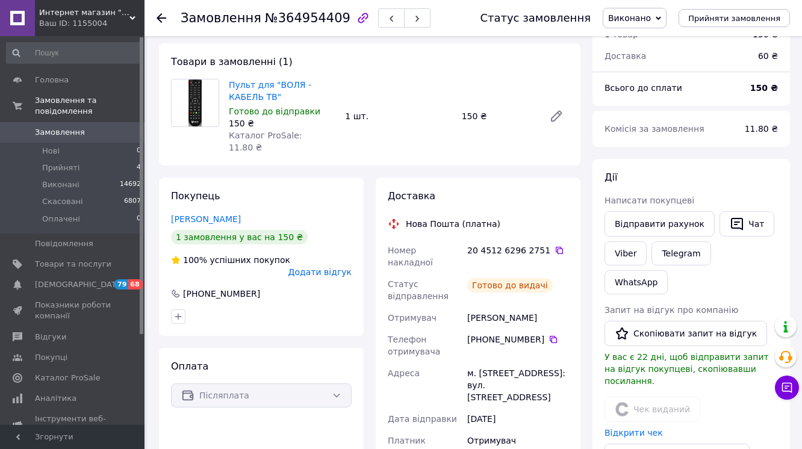
scroll to position [96, 0]
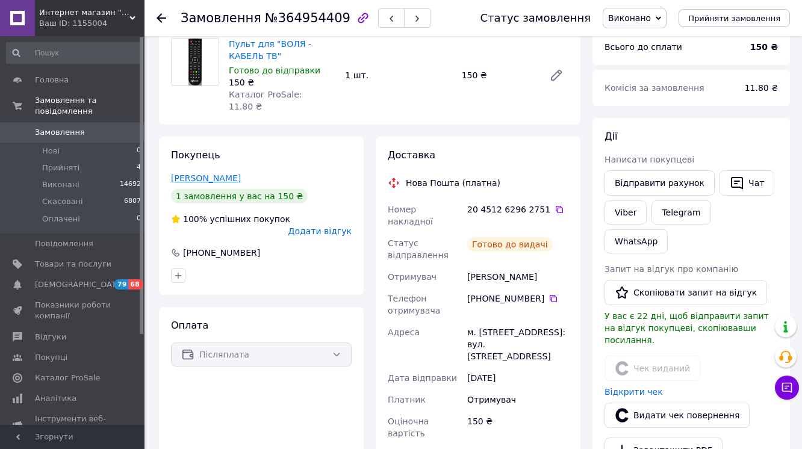
click at [219, 183] on link "[PERSON_NAME]" at bounding box center [206, 179] width 70 height 10
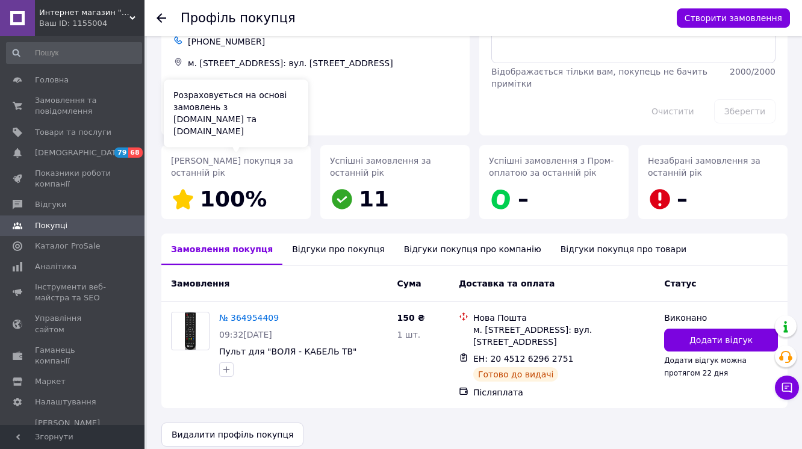
scroll to position [144, 0]
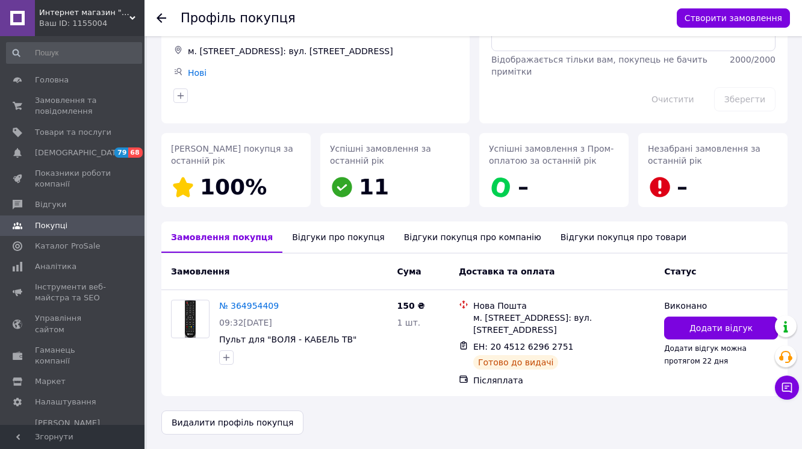
click at [333, 222] on div "Відгуки про покупця" at bounding box center [338, 237] width 111 height 31
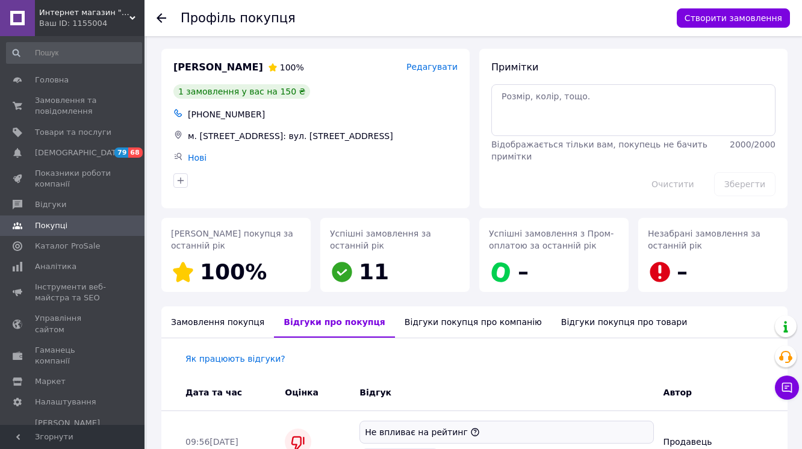
scroll to position [0, 0]
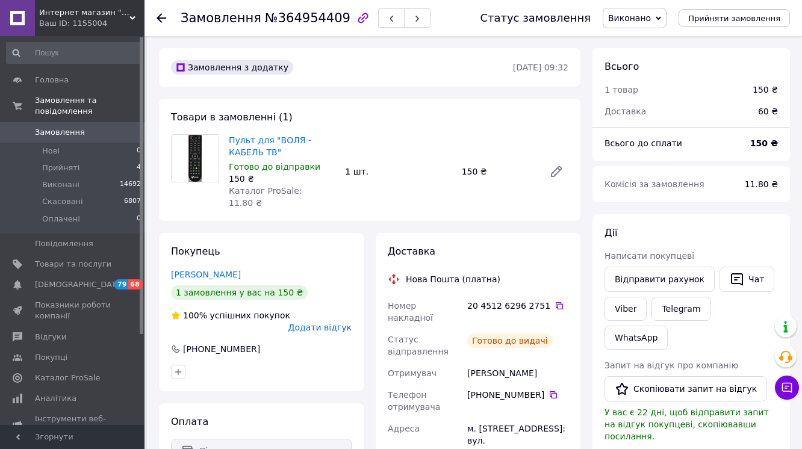
click at [63, 127] on span "Замовлення" at bounding box center [60, 132] width 50 height 11
